Goal: Transaction & Acquisition: Book appointment/travel/reservation

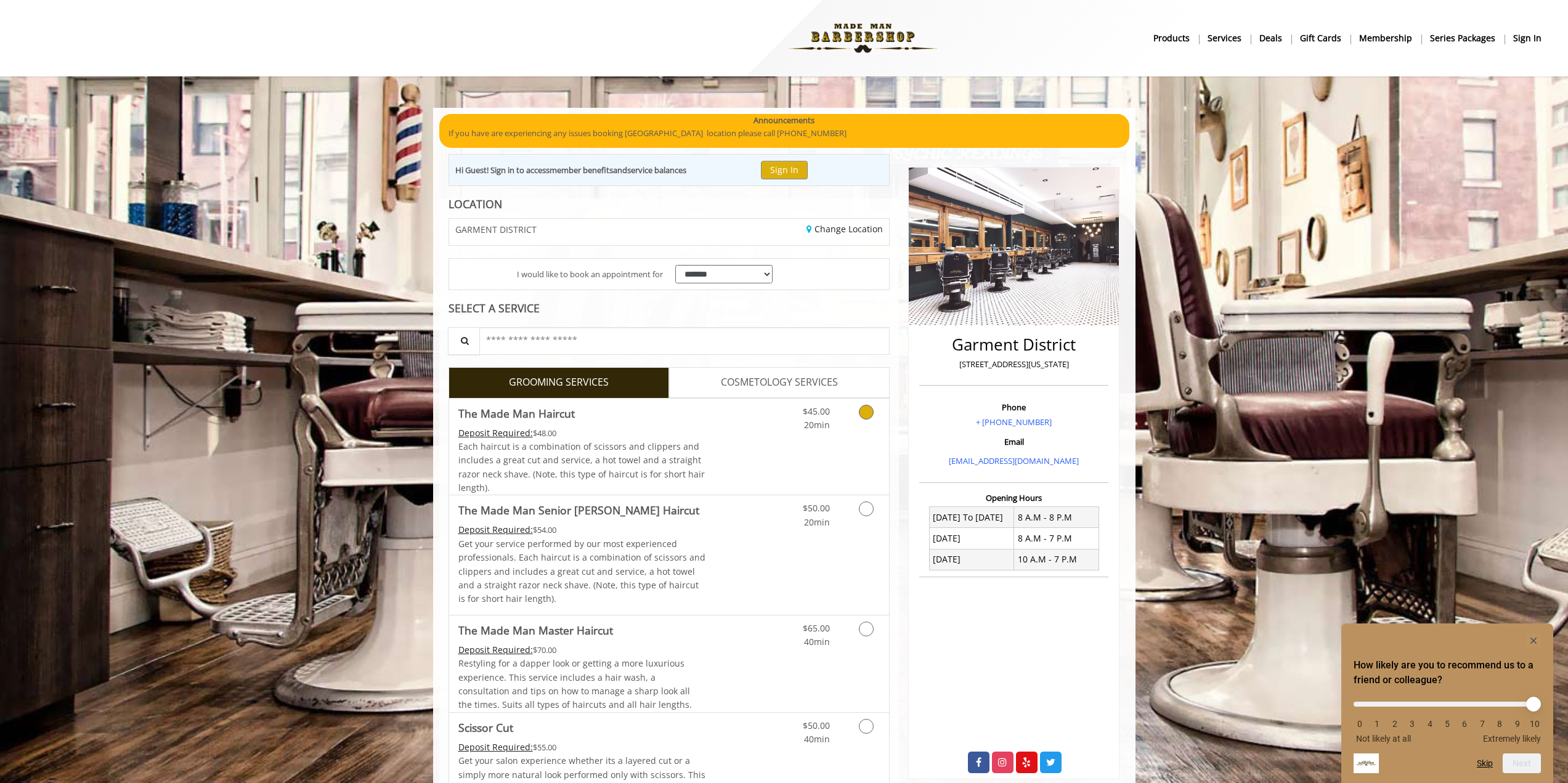
click at [863, 414] on icon "Grooming services" at bounding box center [866, 412] width 15 height 15
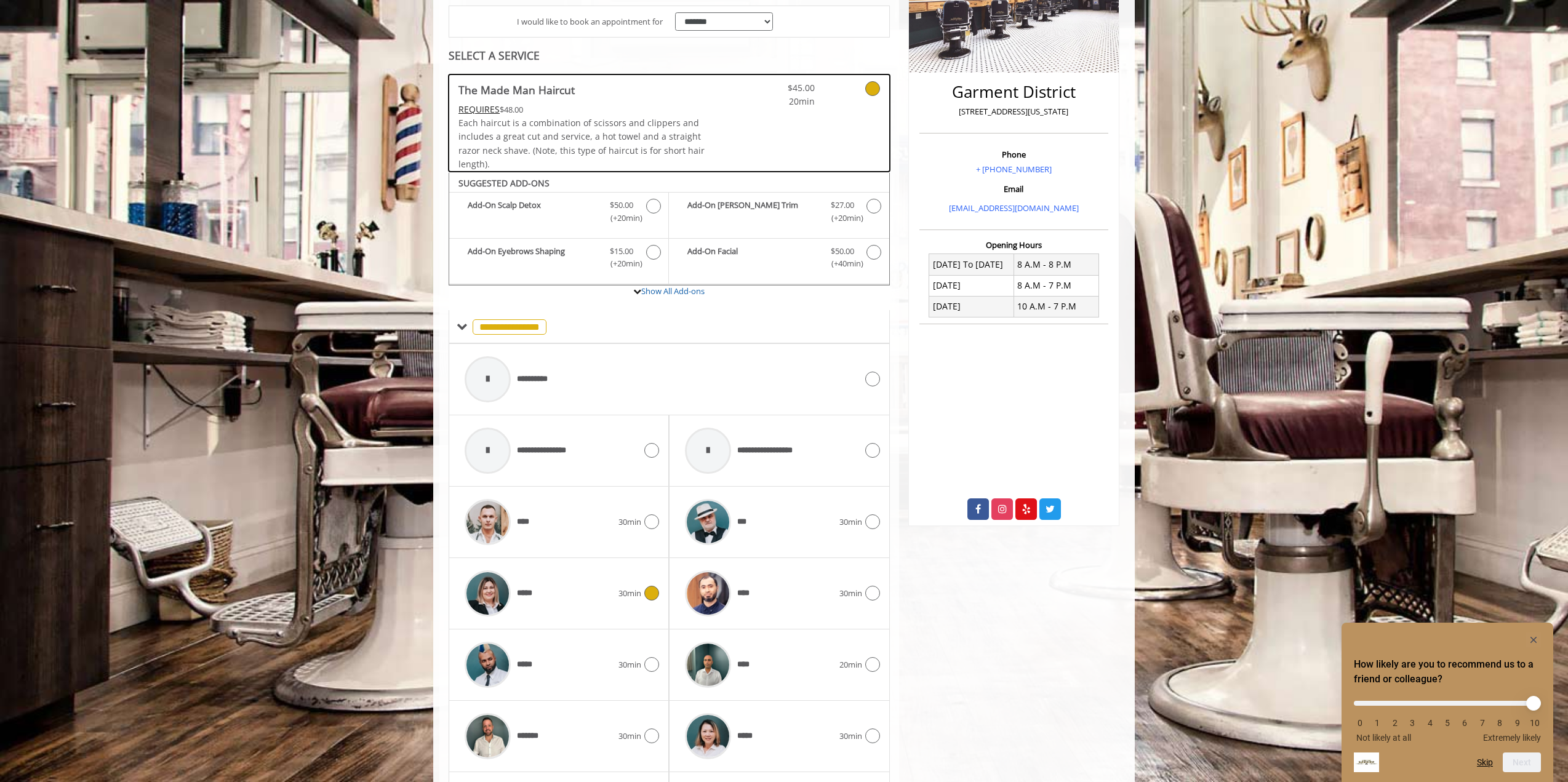
scroll to position [357, 0]
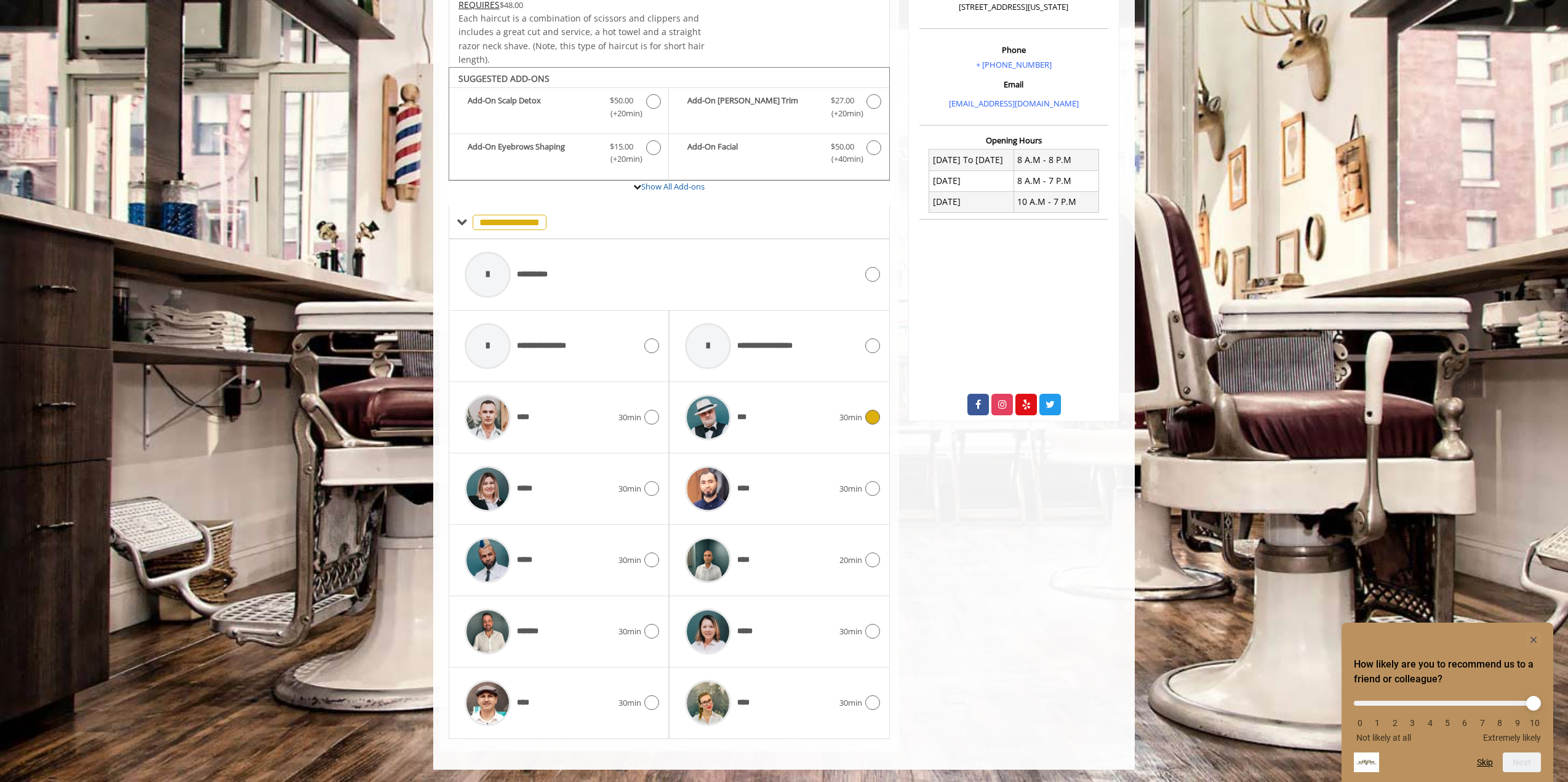
click at [867, 416] on icon at bounding box center [873, 417] width 15 height 15
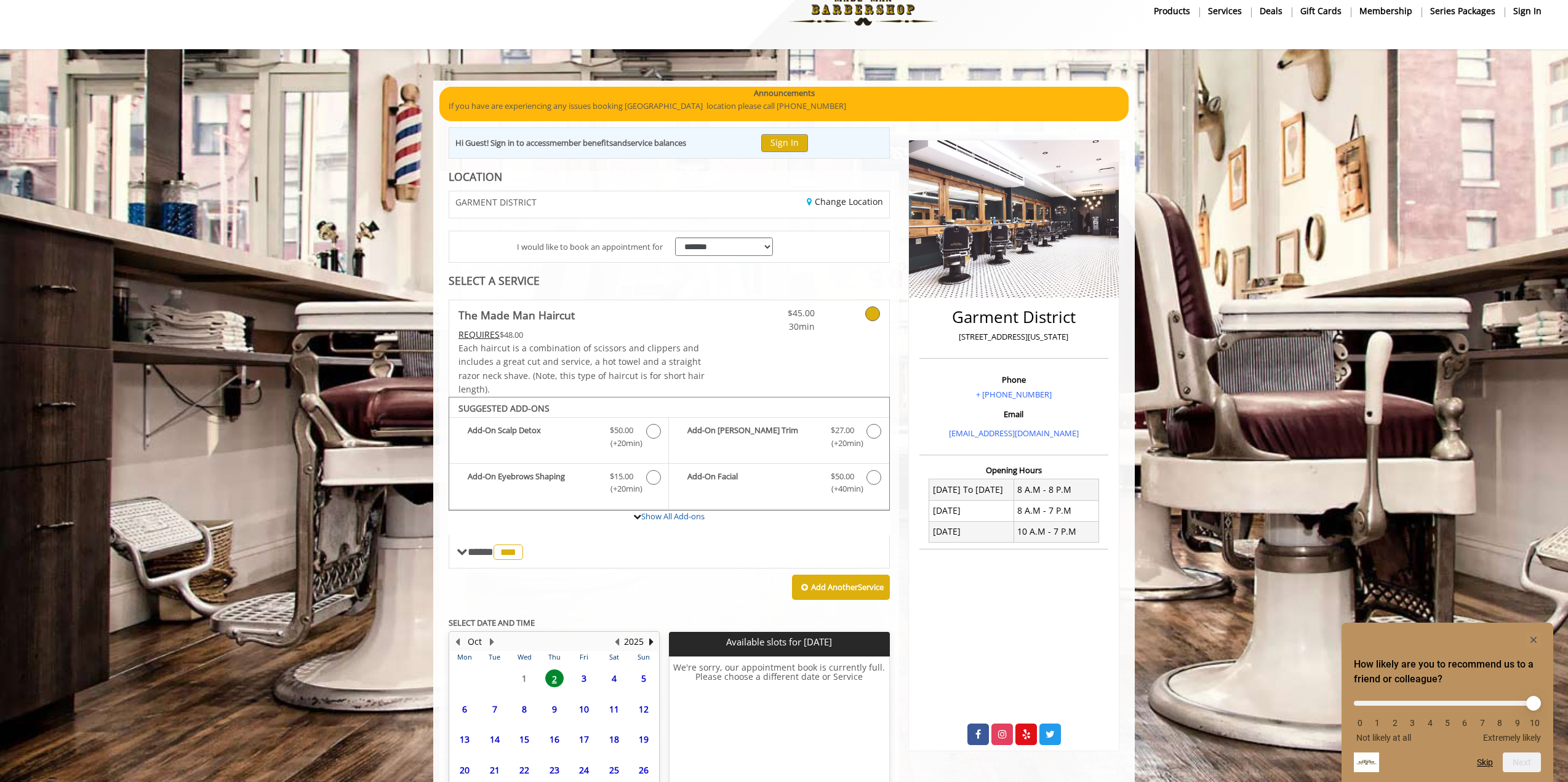
scroll to position [129, 0]
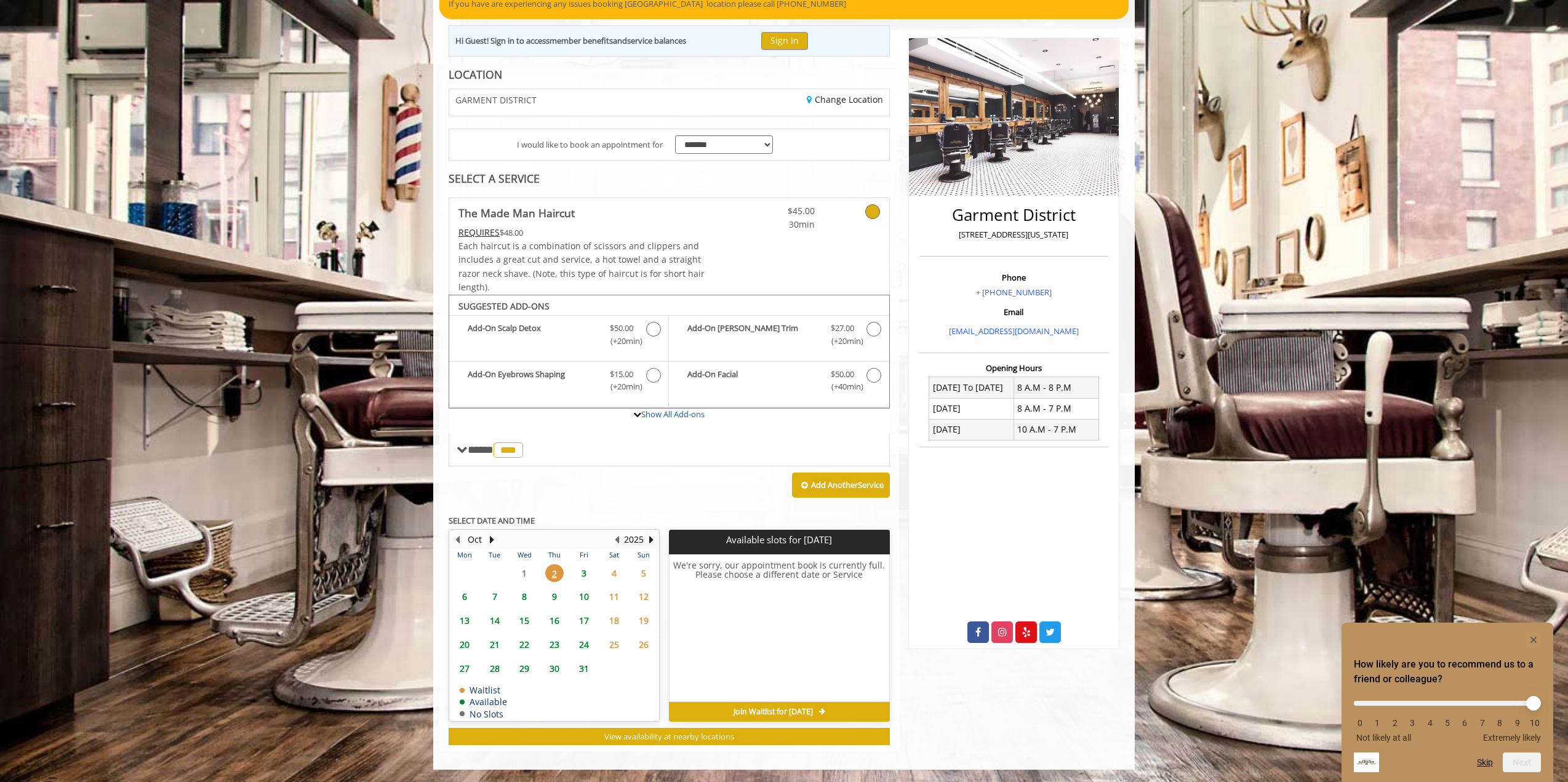
click at [583, 576] on span "3" at bounding box center [584, 572] width 18 height 18
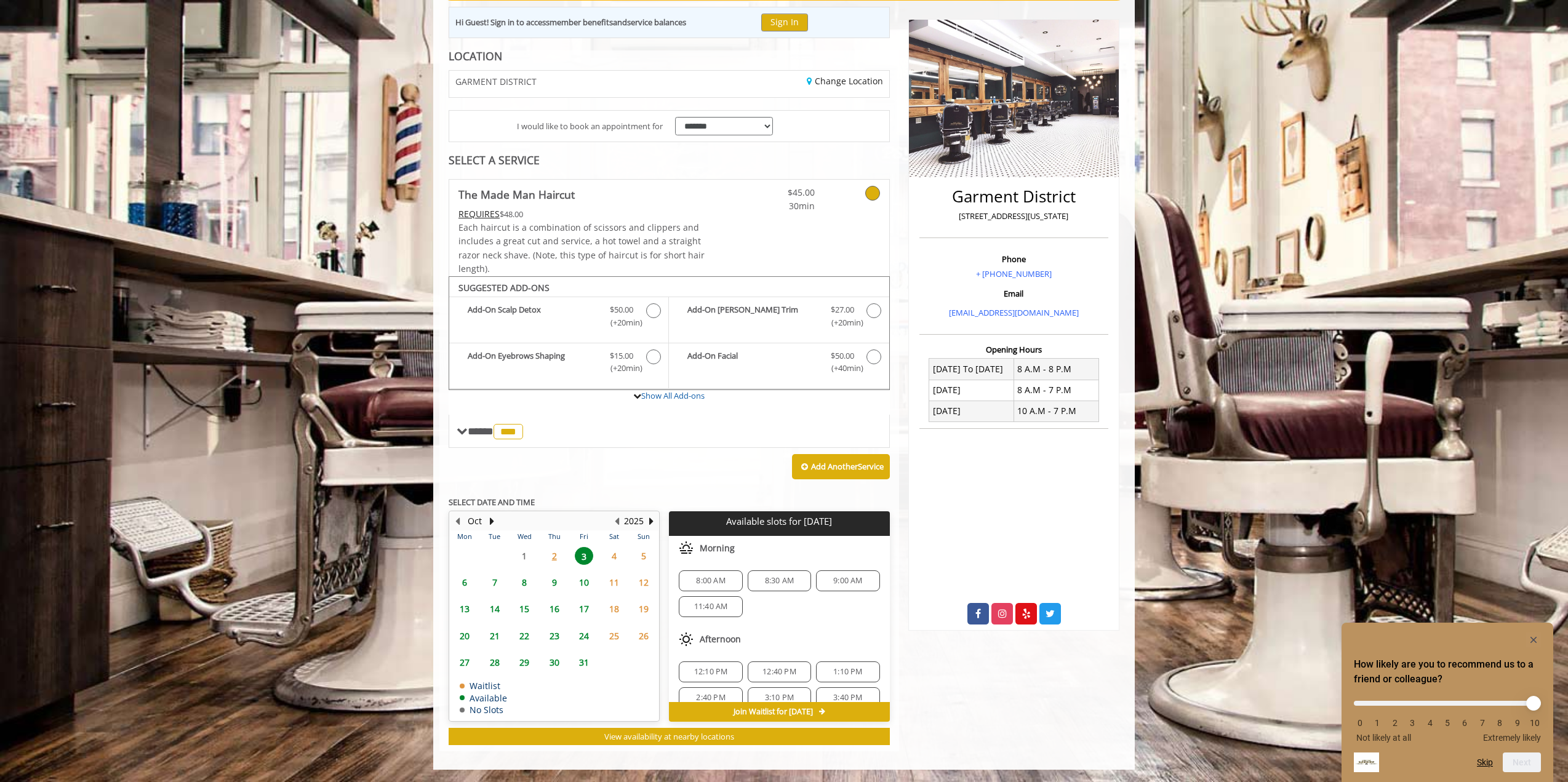
click at [724, 576] on span "8:00 AM" at bounding box center [710, 580] width 29 height 10
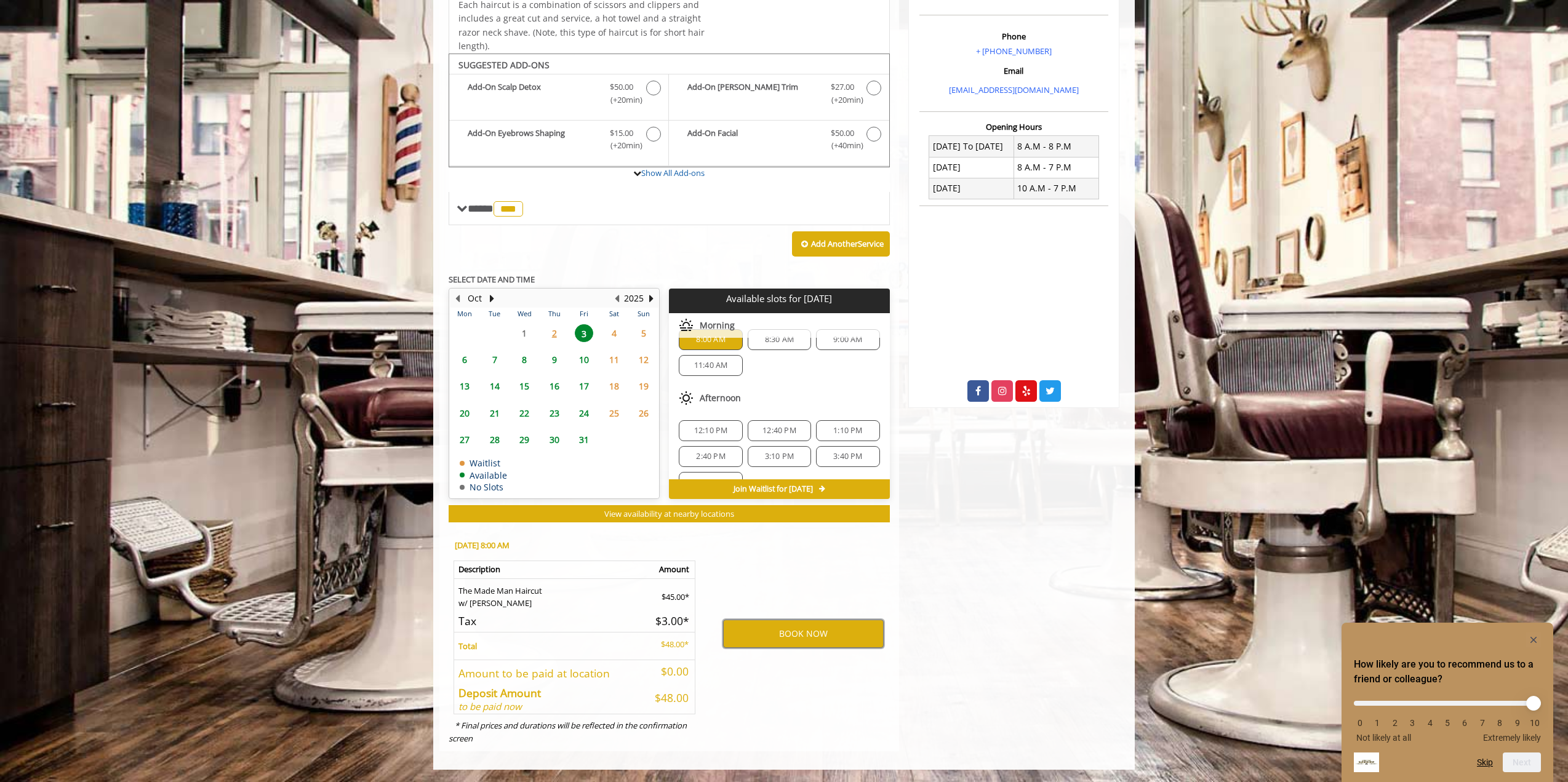
scroll to position [0, 0]
click at [779, 637] on button "BOOK NOW" at bounding box center [803, 633] width 161 height 28
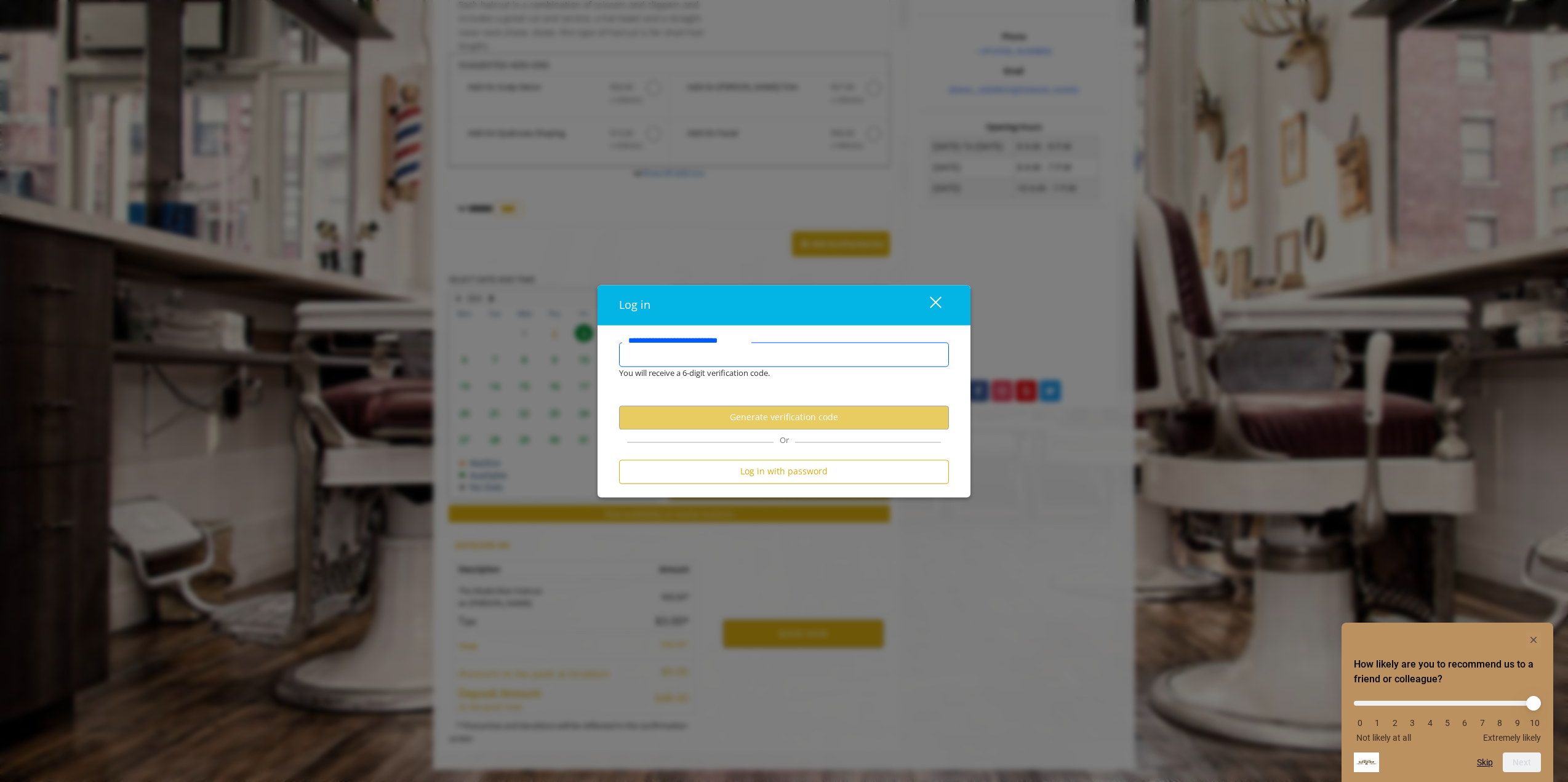
type input "**********"
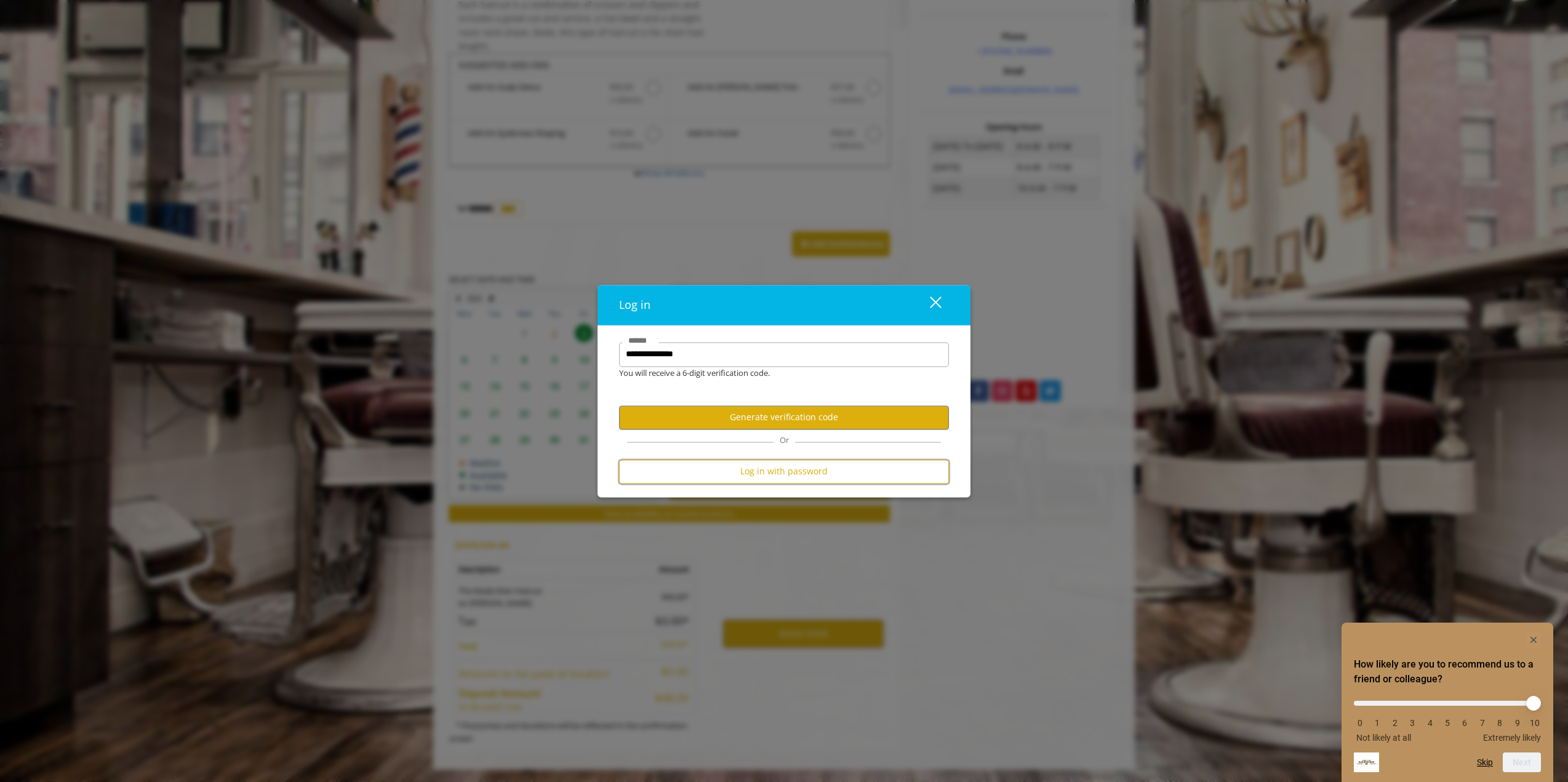
click at [664, 476] on button "Log in with password" at bounding box center [784, 472] width 330 height 24
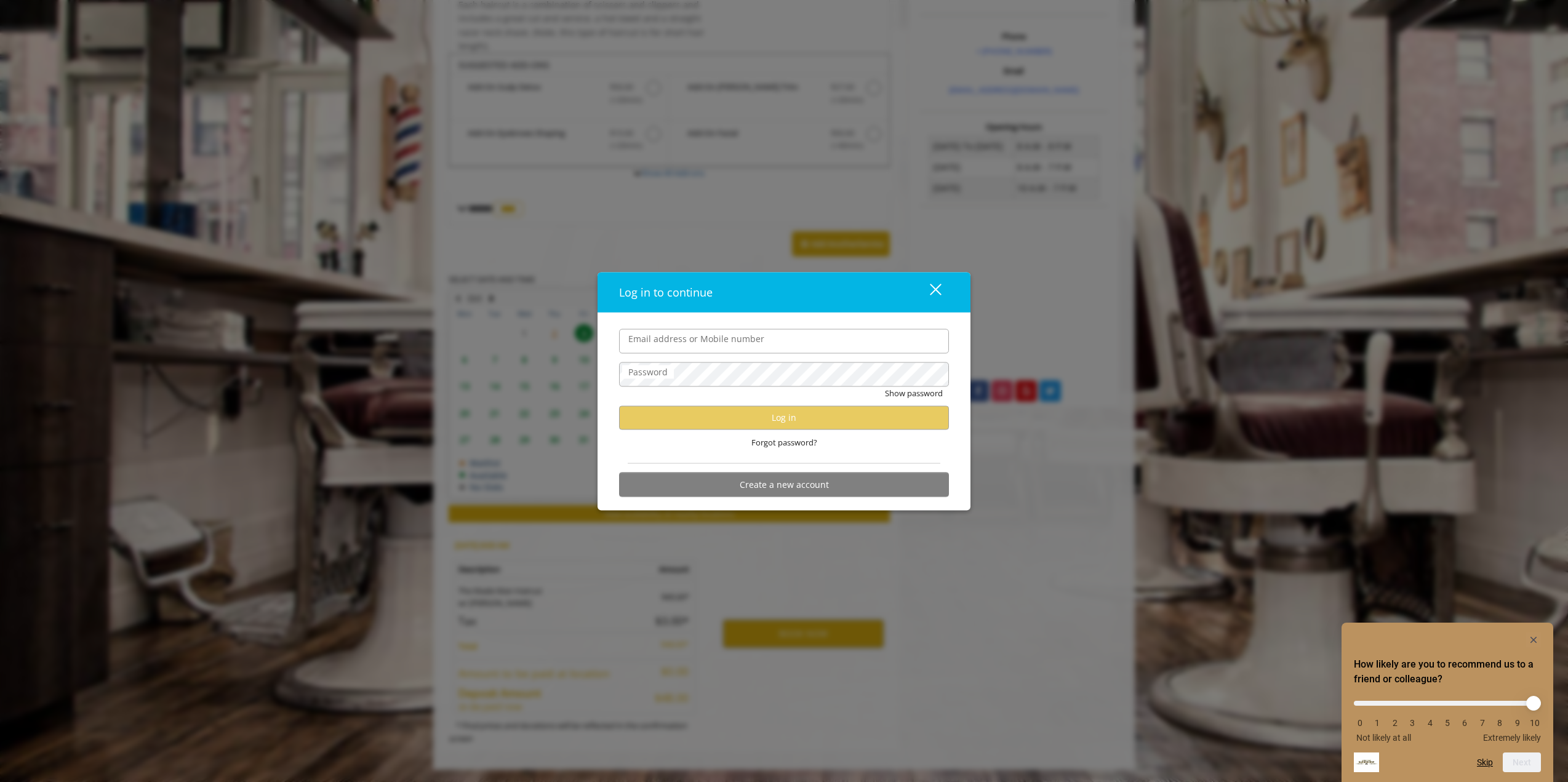
type input "**********"
click at [671, 420] on button "Log in" at bounding box center [784, 417] width 330 height 24
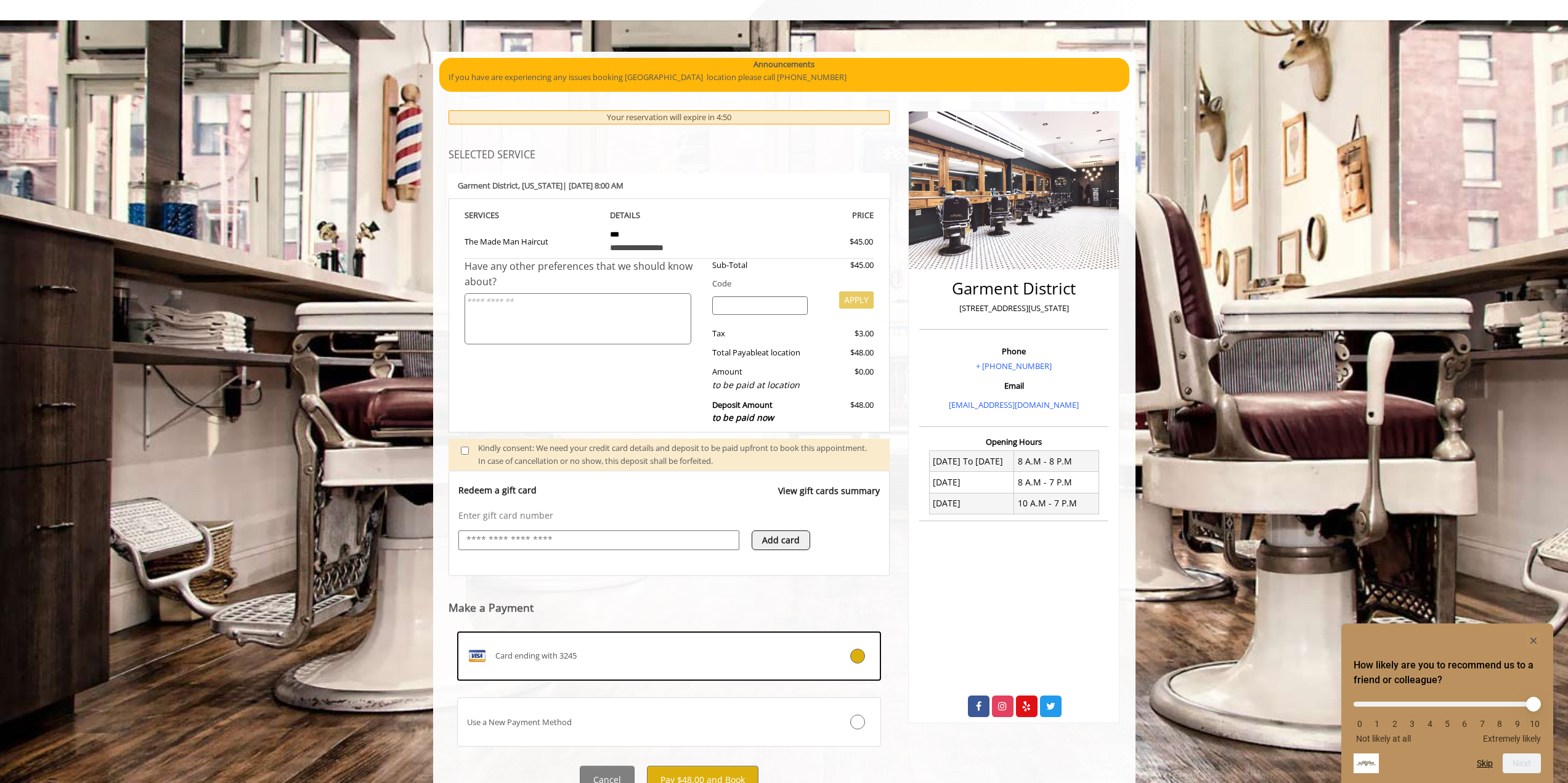
scroll to position [110, 0]
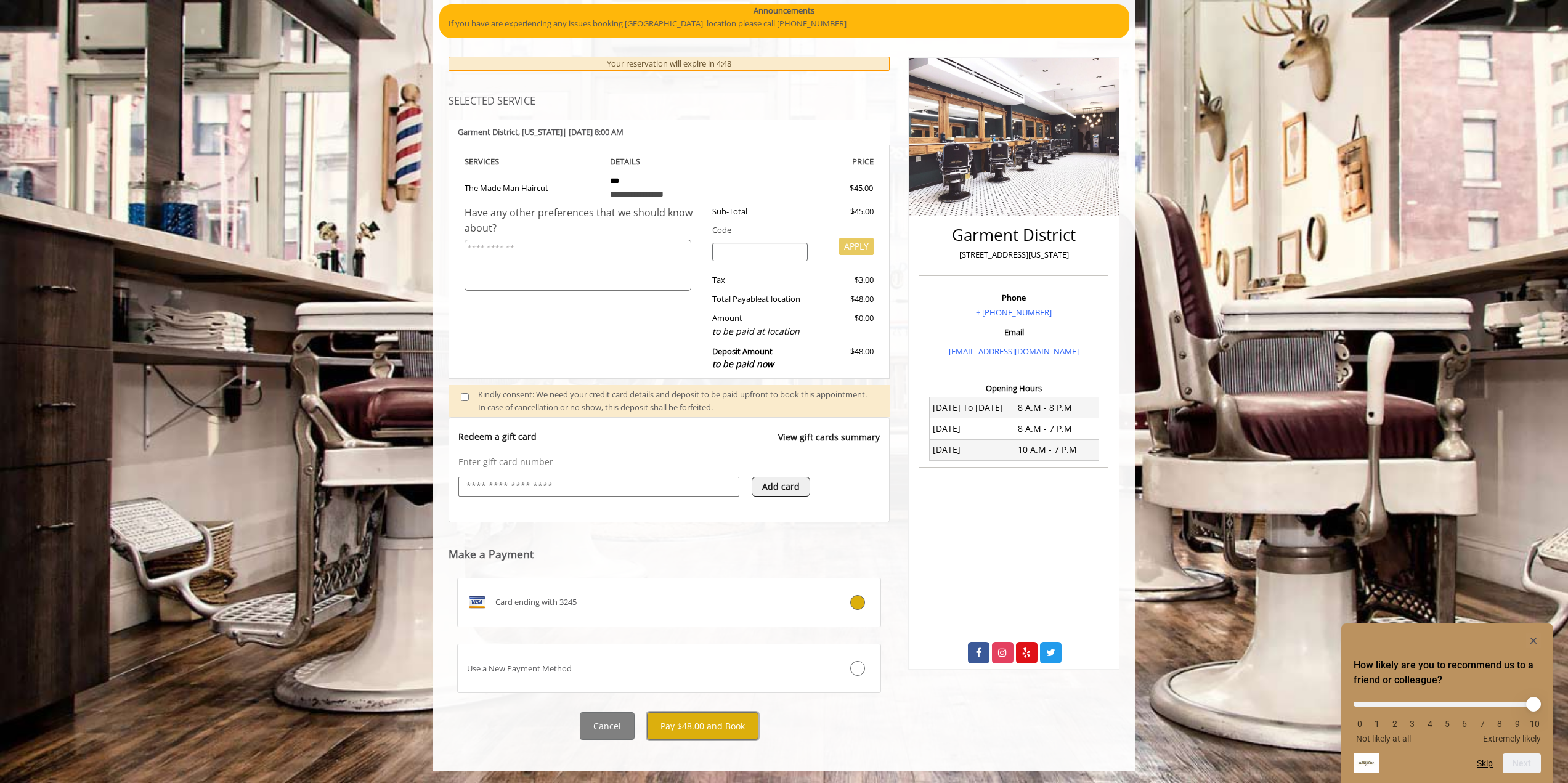
click at [686, 733] on button "Pay $48.00 and Book" at bounding box center [703, 726] width 112 height 28
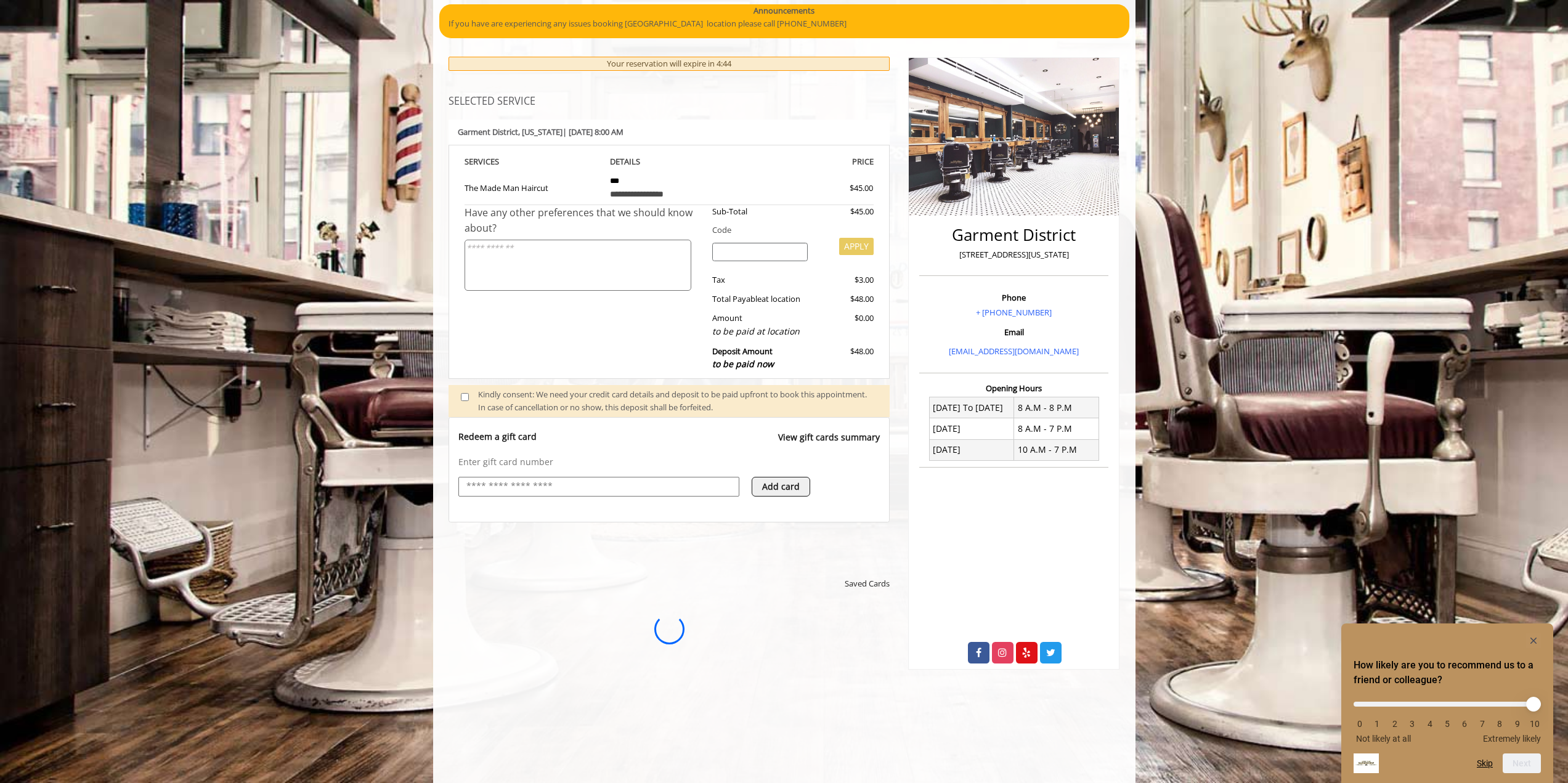
scroll to position [0, 0]
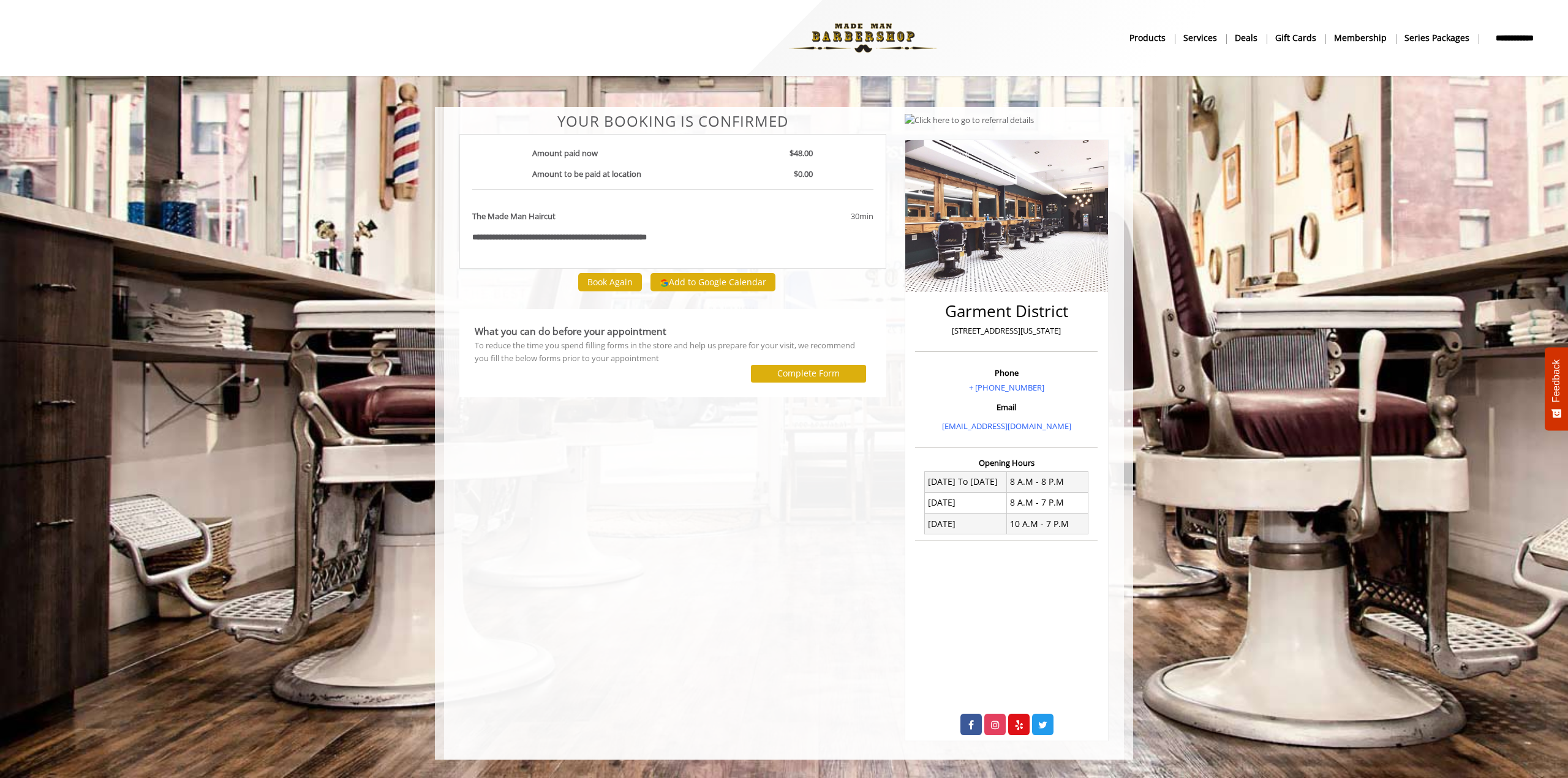
drag, startPoint x: 745, startPoint y: 549, endPoint x: 752, endPoint y: 542, distance: 9.9
click at [745, 549] on div "**********" at bounding box center [672, 427] width 445 height 628
click at [1462, 39] on b "Series packages" at bounding box center [1437, 38] width 65 height 14
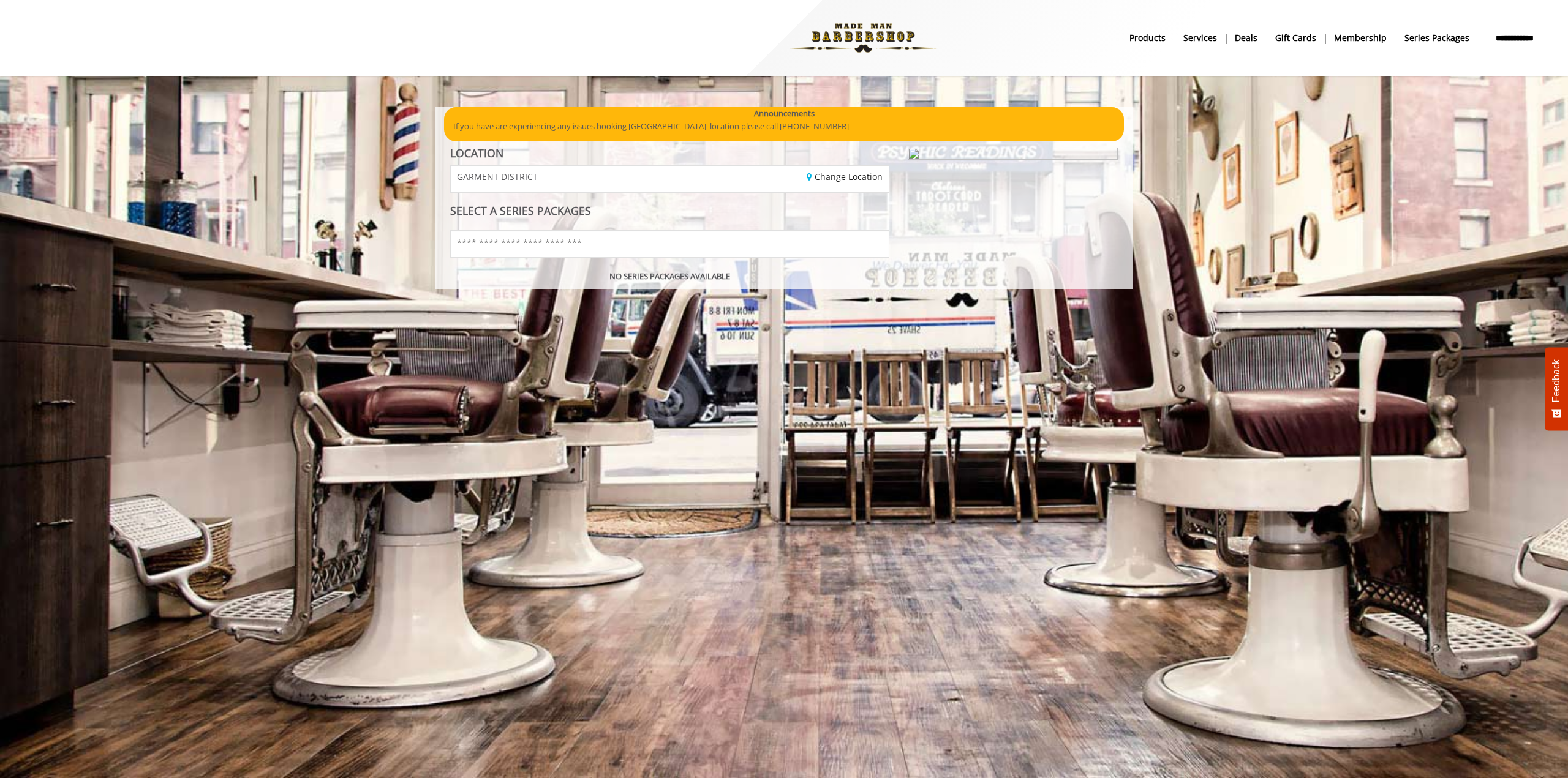
click at [505, 177] on span "GARMENT DISTRICT" at bounding box center [497, 177] width 81 height 9
click at [836, 180] on link "Change Location" at bounding box center [844, 177] width 76 height 12
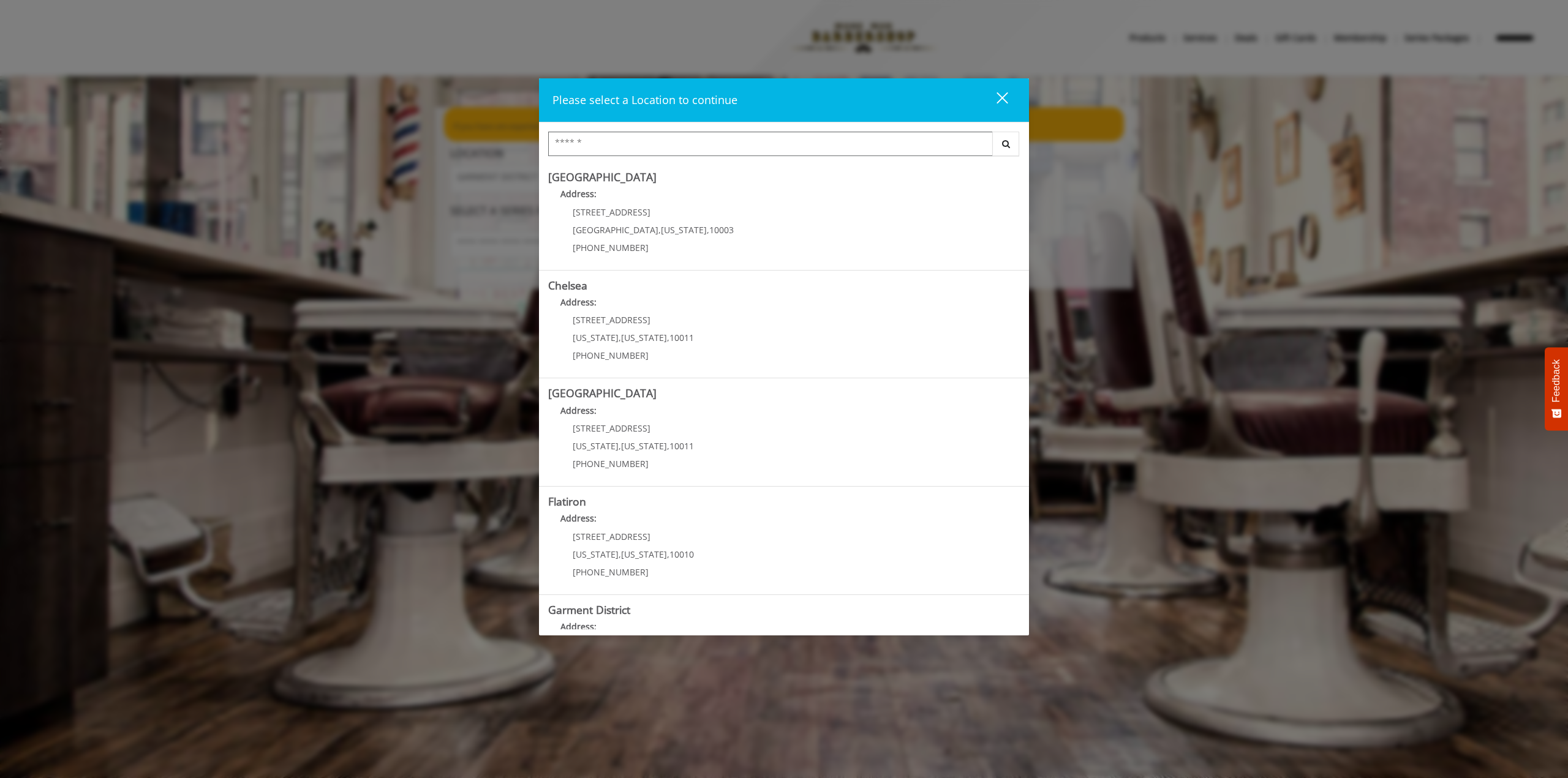
scroll to position [74, 0]
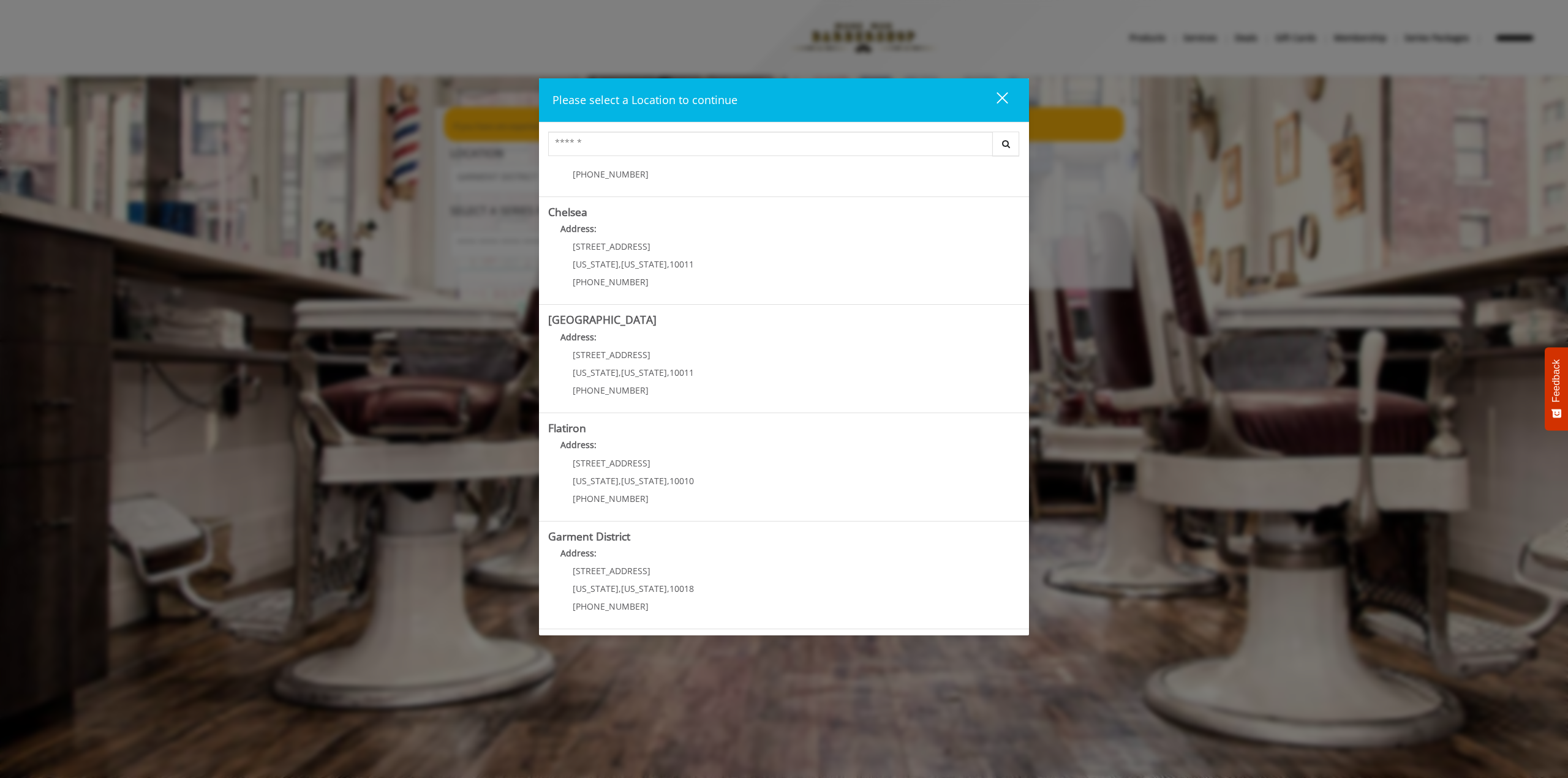
click at [1002, 99] on div "close" at bounding box center [995, 100] width 25 height 18
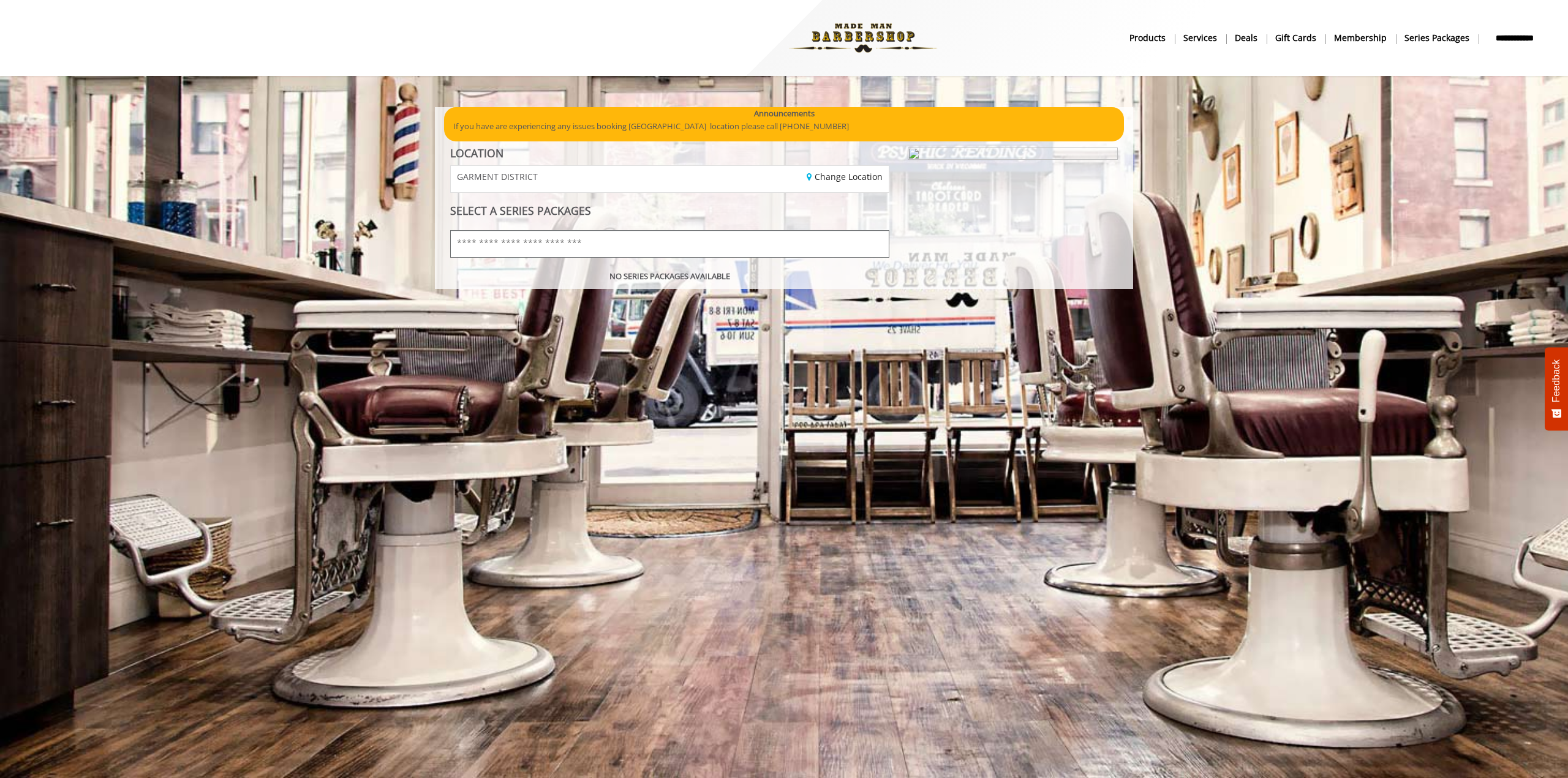
click at [540, 248] on input "text" at bounding box center [669, 244] width 439 height 27
click at [640, 241] on input "text" at bounding box center [669, 244] width 439 height 27
click at [1356, 36] on b "Membership" at bounding box center [1360, 38] width 53 height 14
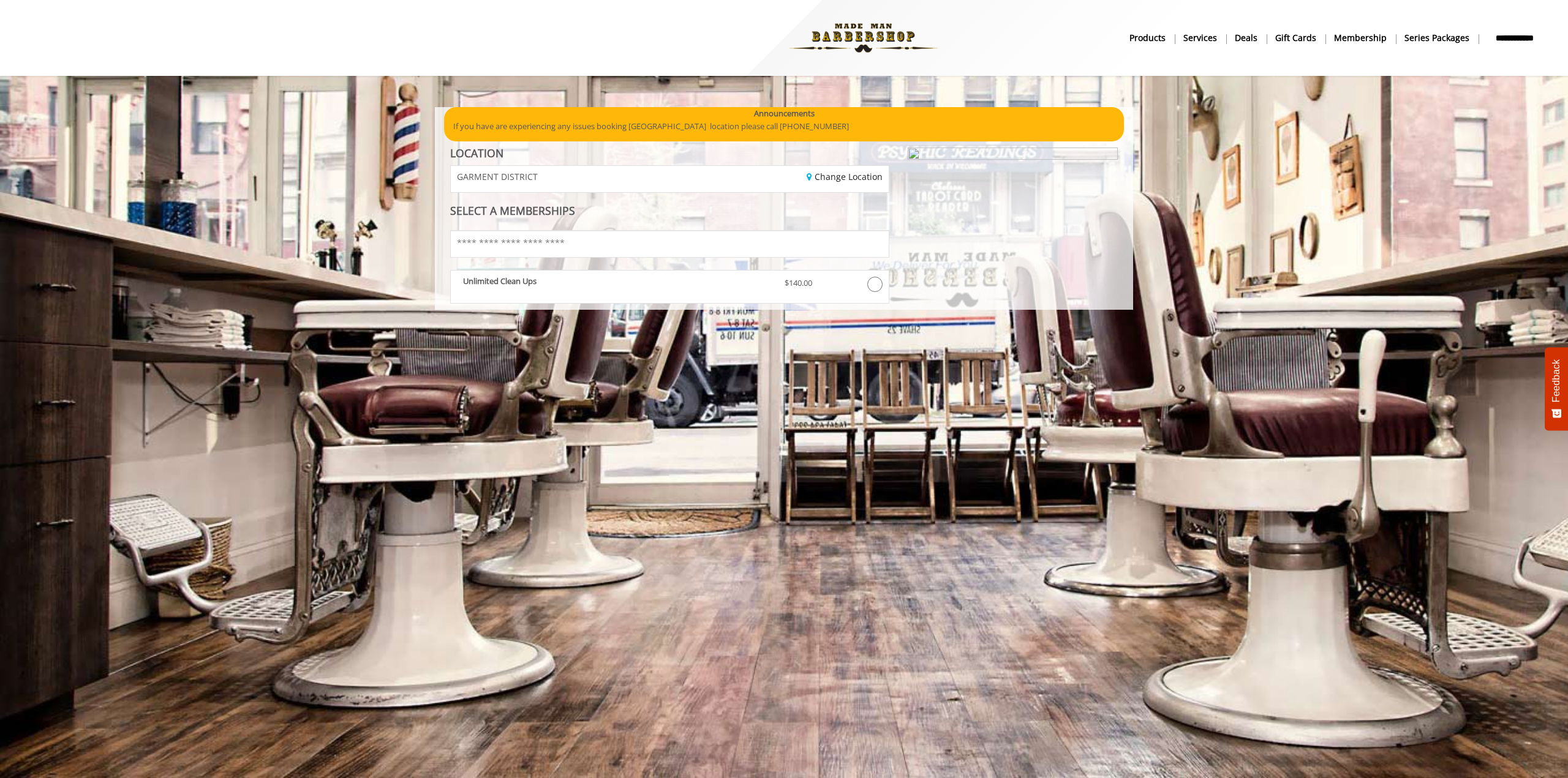
click at [637, 280] on p "Unlimited Clean Ups" at bounding box center [614, 281] width 303 height 8
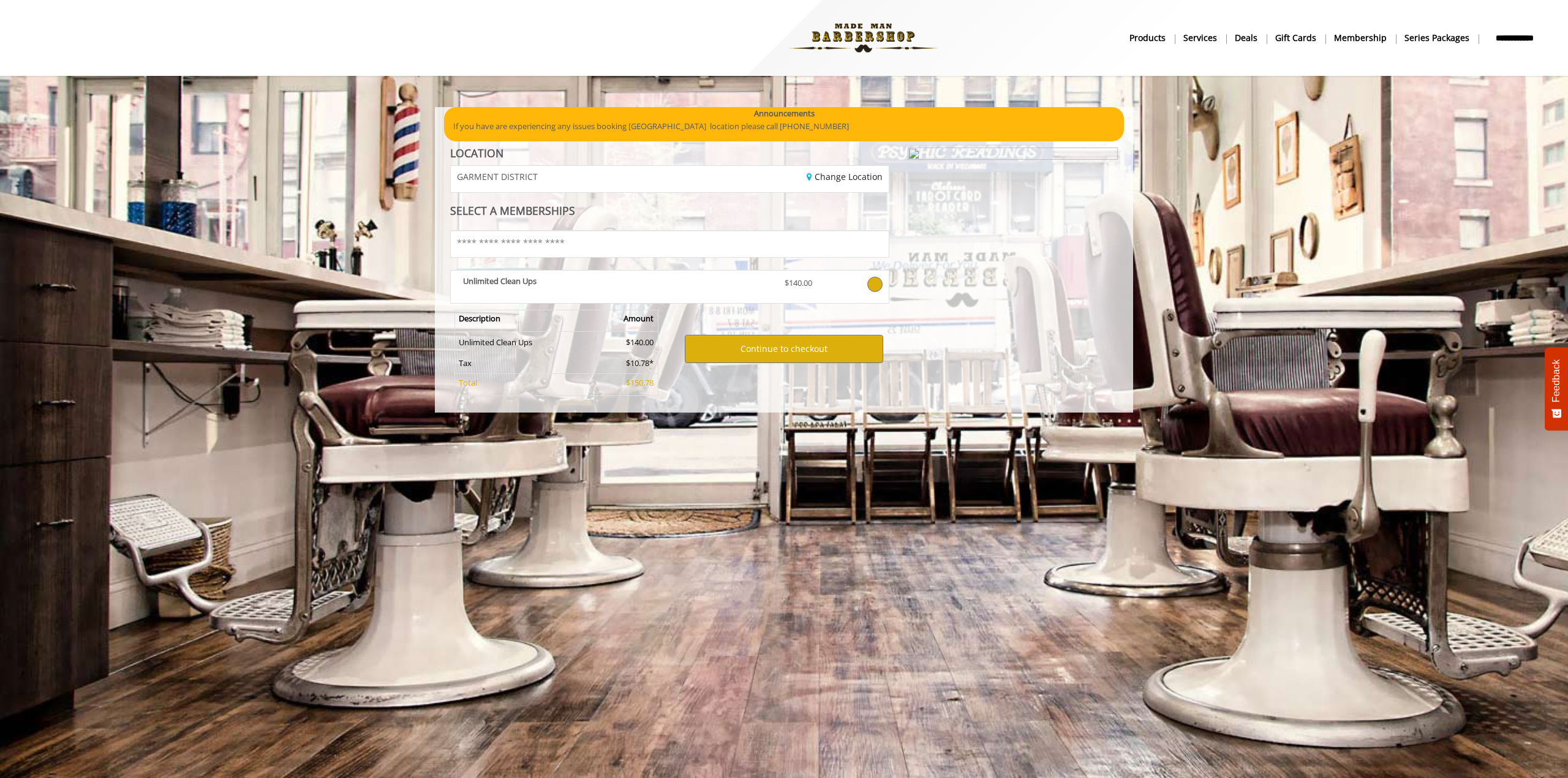
click at [1252, 42] on b "Deals" at bounding box center [1246, 38] width 23 height 14
